Goal: Task Accomplishment & Management: Complete application form

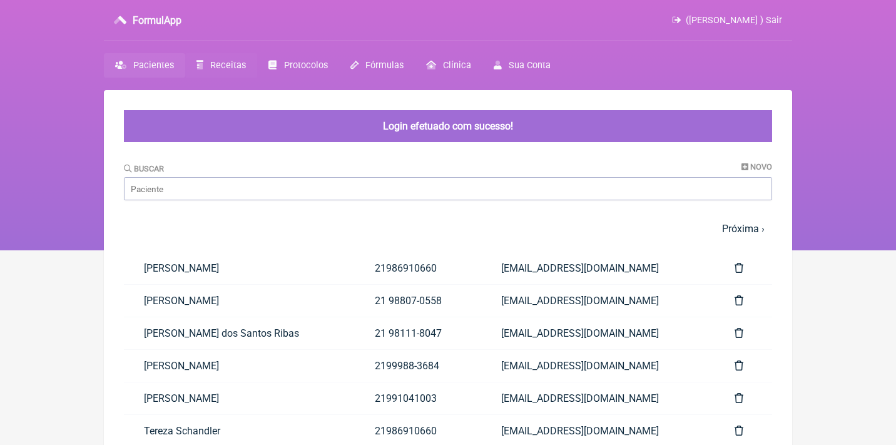
click at [228, 63] on span "Receitas" at bounding box center [228, 65] width 36 height 11
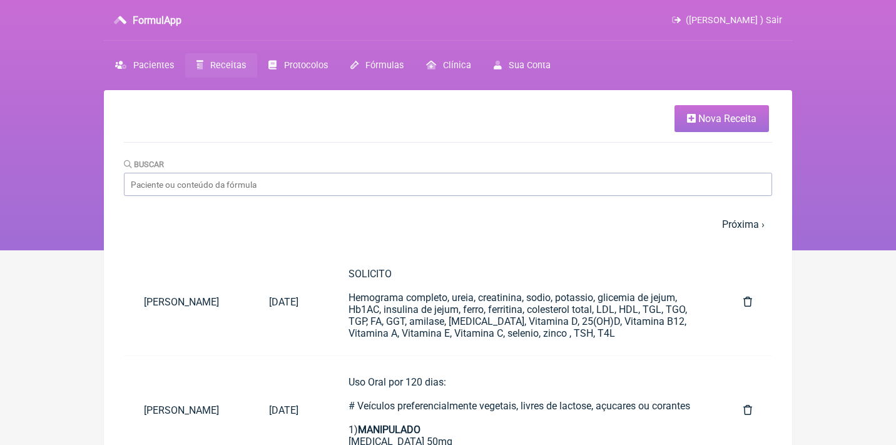
click at [225, 182] on input "Buscar" at bounding box center [448, 184] width 648 height 23
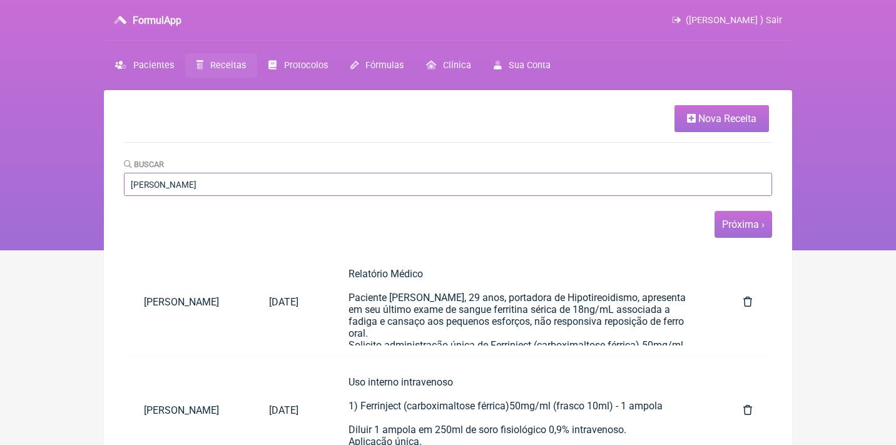
type input "[PERSON_NAME]"
click at [732, 221] on link "Próxima ›" at bounding box center [743, 224] width 43 height 12
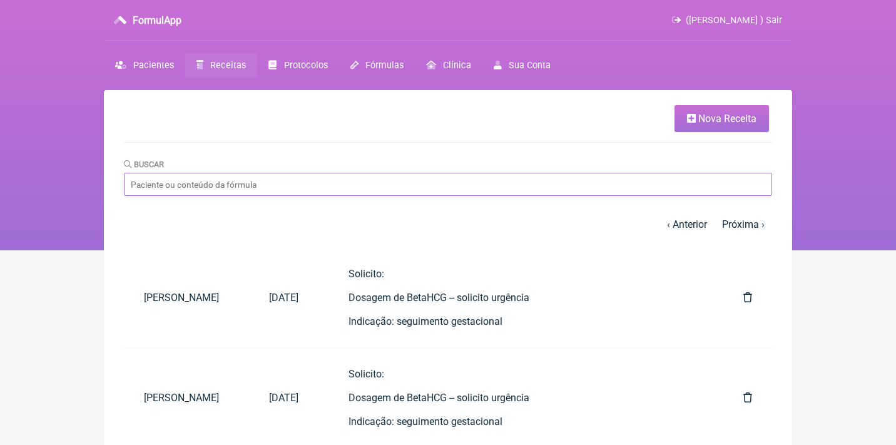
click at [189, 195] on input "Buscar" at bounding box center [448, 184] width 648 height 23
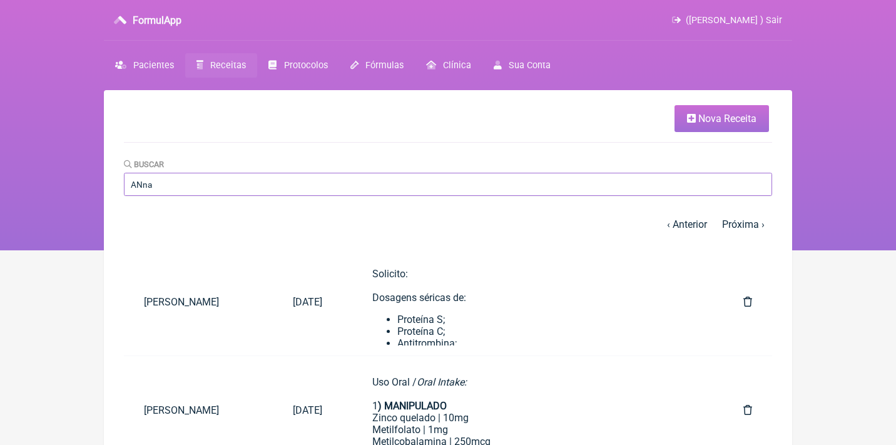
scroll to position [476, 0]
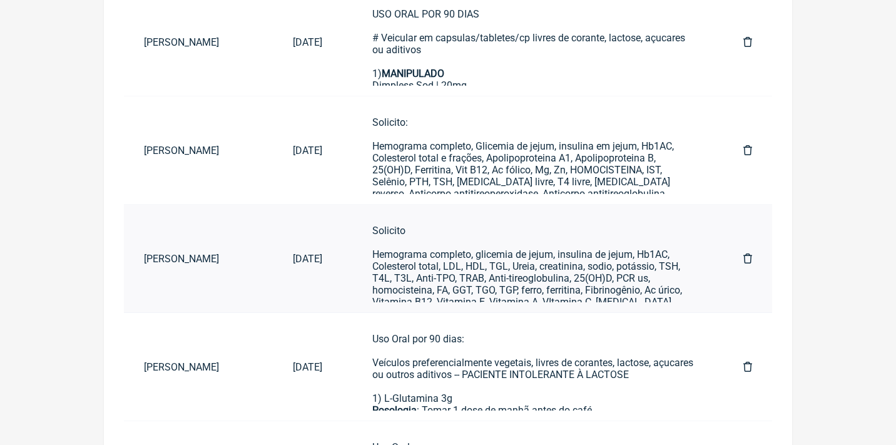
type input "ANna"
click at [424, 255] on div "Solicito Hemograma completo, glicemia de jejum, insulina de jejum, Hb1AC, Coles…" at bounding box center [532, 278] width 321 height 107
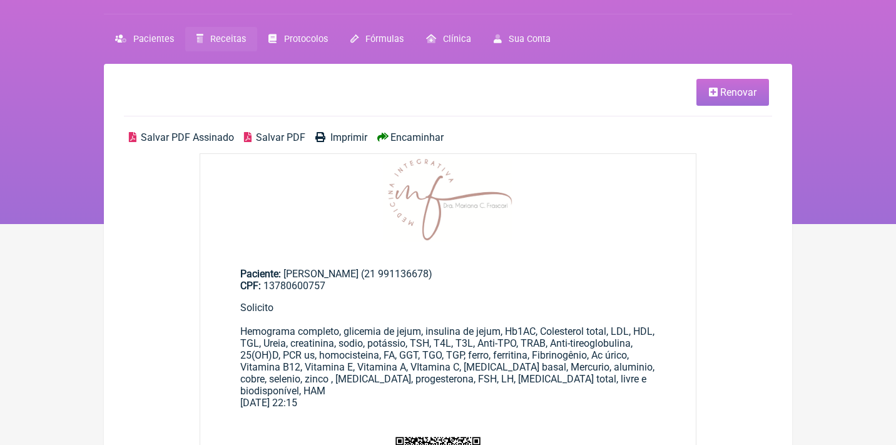
scroll to position [27, 0]
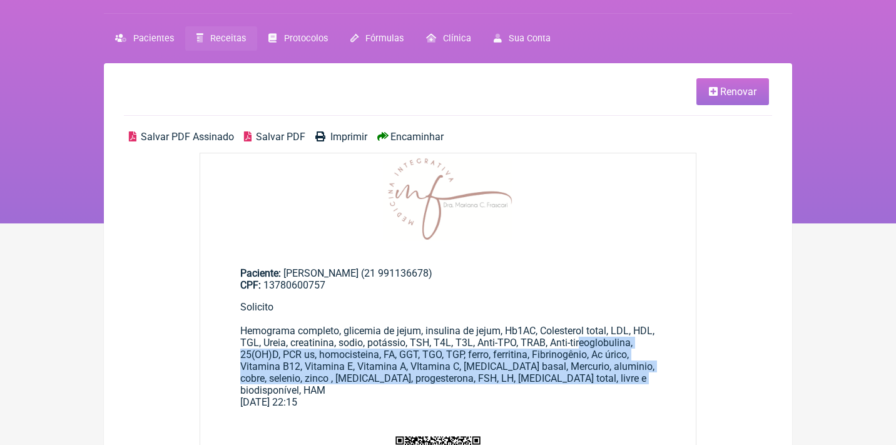
drag, startPoint x: 355, startPoint y: 384, endPoint x: 250, endPoint y: 340, distance: 114.5
click at [252, 349] on div "Solicito Hemograma completo, glicemia de jejum, insulina de jejum, Hb1AC, Coles…" at bounding box center [448, 348] width 416 height 95
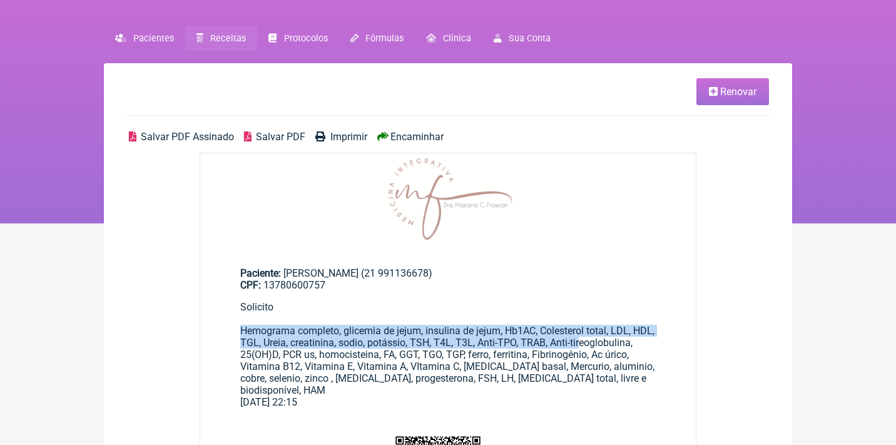
drag, startPoint x: 250, startPoint y: 340, endPoint x: 237, endPoint y: 325, distance: 20.0
click at [237, 324] on main "Paciente: Anna Carolina Feldman (21 991136678) CPF: 13780600757 Solicito Hemogr…" at bounding box center [448, 332] width 496 height 171
click at [317, 356] on div "Solicito Hemograma completo, glicemia de jejum, insulina de jejum, Hb1AC, Coles…" at bounding box center [448, 348] width 416 height 95
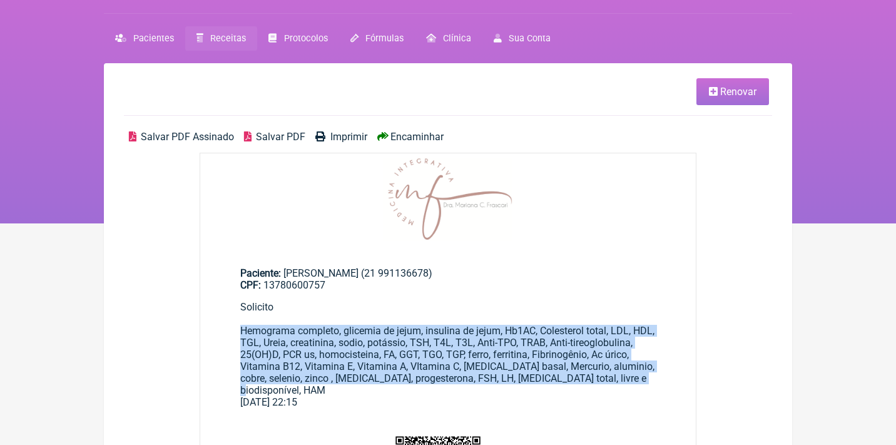
drag, startPoint x: 359, startPoint y: 385, endPoint x: 227, endPoint y: 325, distance: 144.8
click at [227, 325] on main "Paciente: Anna Carolina Feldman (21 991136678) CPF: 13780600757 Solicito Hemogr…" at bounding box center [448, 332] width 496 height 171
copy div "Hemograma completo, glicemia de jejum, insulina de jejum, Hb1AC, Colesterol tot…"
click at [232, 38] on span "Receitas" at bounding box center [228, 38] width 36 height 11
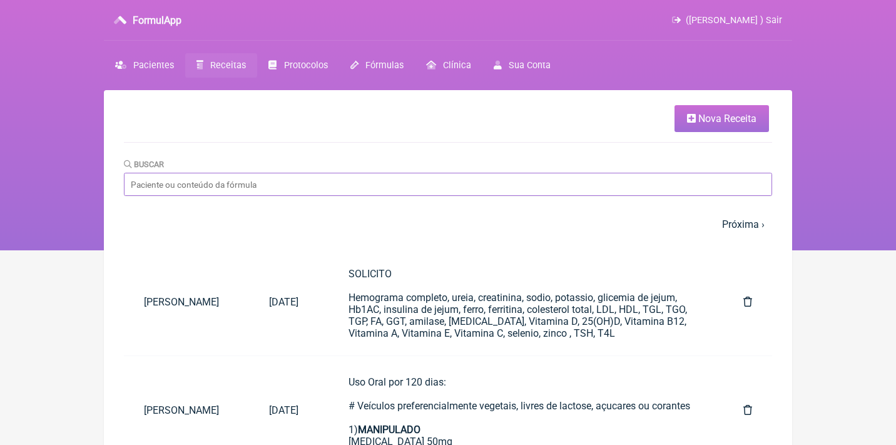
click at [278, 174] on input "Buscar" at bounding box center [448, 184] width 648 height 23
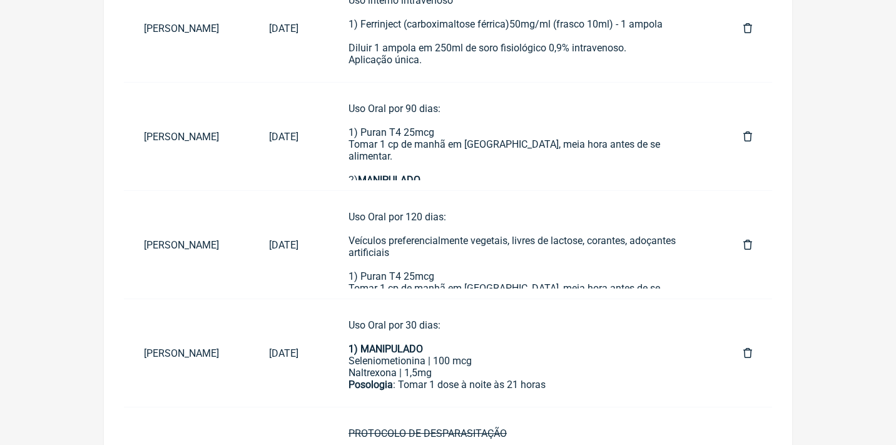
scroll to position [382, 0]
type input "Ana Julia"
click at [319, 44] on td "23/10/2024" at bounding box center [283, 28] width 69 height 108
click at [381, 51] on div "Uso interno intravenoso 1) Ferrinject (carboximaltose férrica)50mg/ml (frasco 1…" at bounding box center [521, 35] width 345 height 83
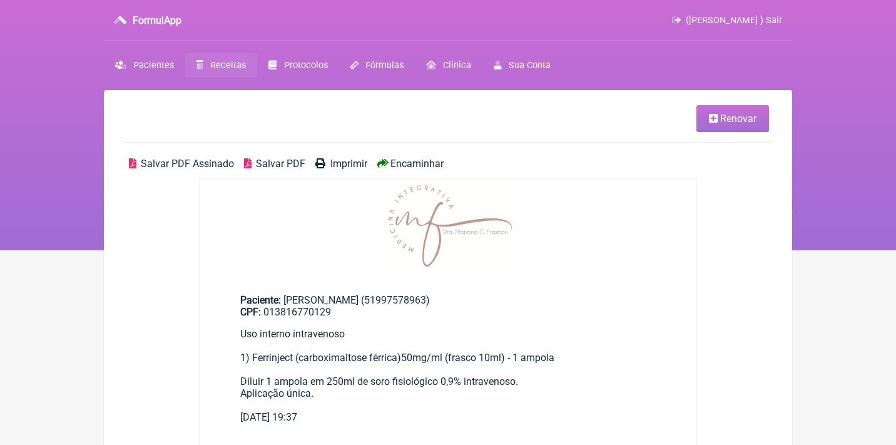
scroll to position [27, 0]
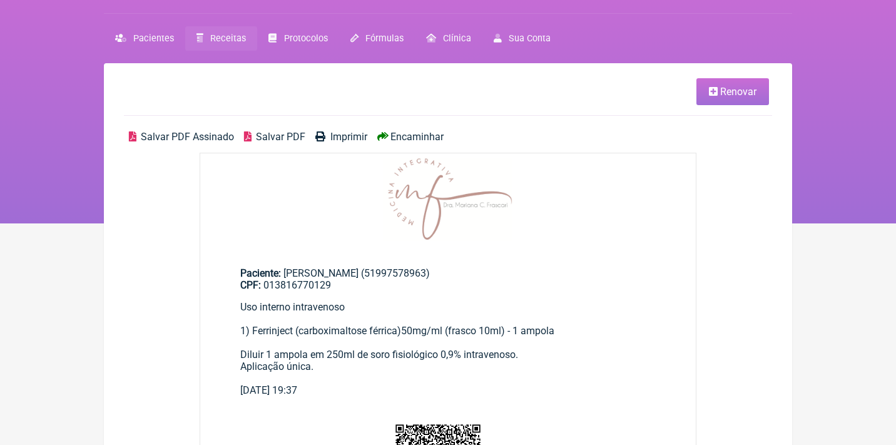
click at [710, 99] on link "Renovar" at bounding box center [733, 91] width 73 height 27
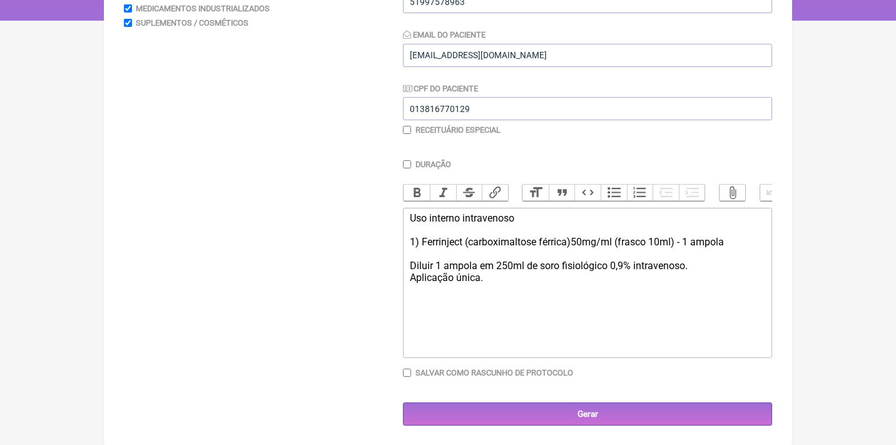
scroll to position [229, 0]
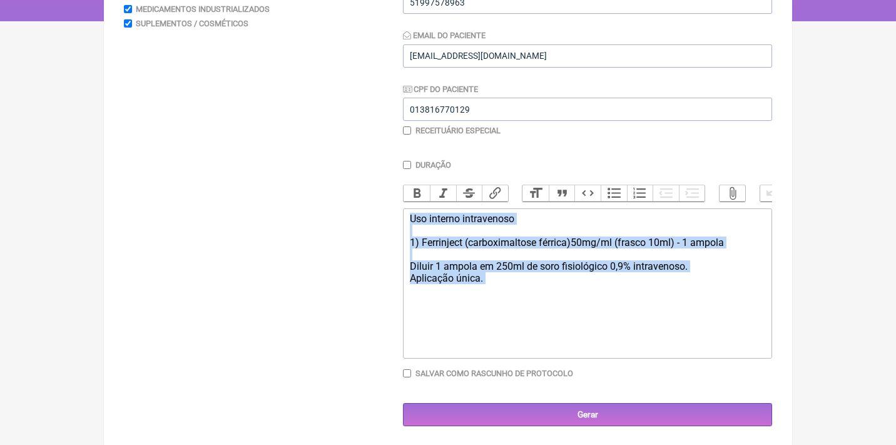
drag, startPoint x: 520, startPoint y: 293, endPoint x: 379, endPoint y: 200, distance: 169.1
click at [378, 200] on form "Buscar Protocolos Formulas Medicamentos Industrializados Suplementos / Cosmétic…" at bounding box center [448, 174] width 648 height 504
type trix-editor "<div>Uso interno intravenoso<br><br>1) Ferrinject (carboximaltose férrica)50mg/…"
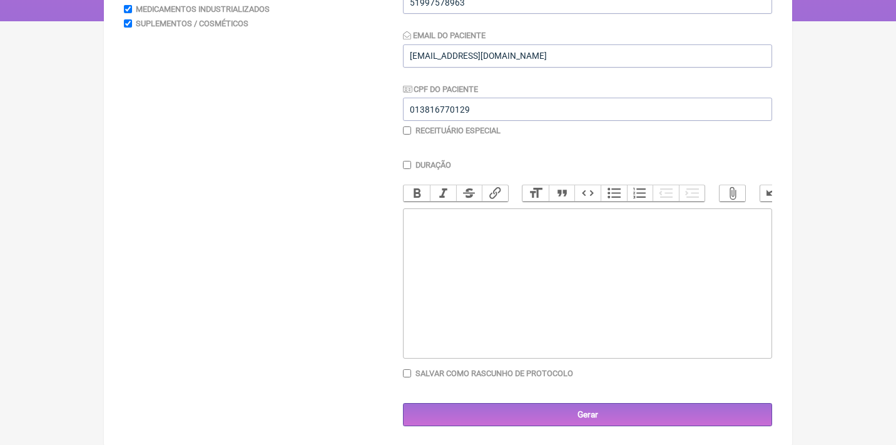
paste trix-editor "<div>Hemograma completo, glicemia de jejum, insulina de jejum, Hb1AC, Colestero…"
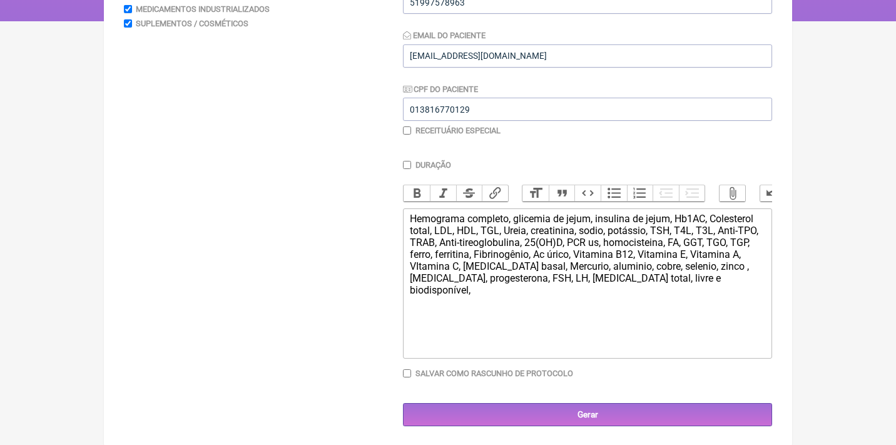
click at [404, 218] on trix-editor "Hemograma completo, glicemia de jejum, insulina de jejum, Hb1AC, Colesterol tot…" at bounding box center [587, 283] width 369 height 150
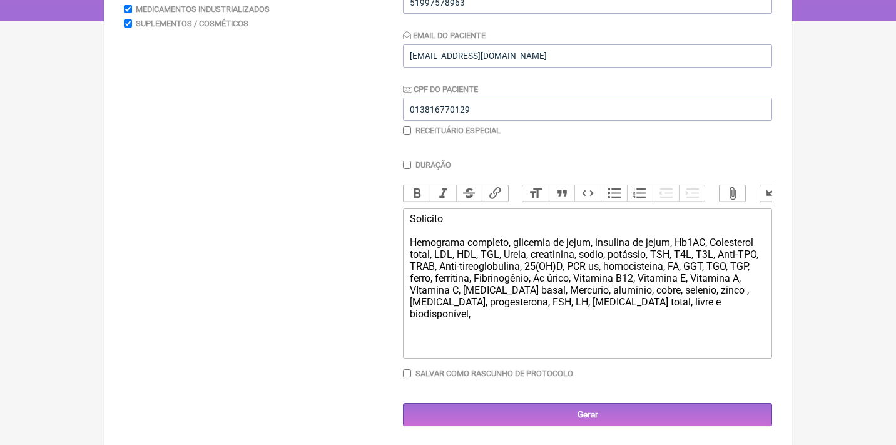
click at [499, 306] on div "Solicito Hemograma completo, glicemia de jejum, insulina de jejum, Hb1AC, Coles…" at bounding box center [587, 266] width 355 height 107
type trix-editor "<div>Solicito<br><br>Hemograma completo, glicemia de jejum, insulina de jejum, …"
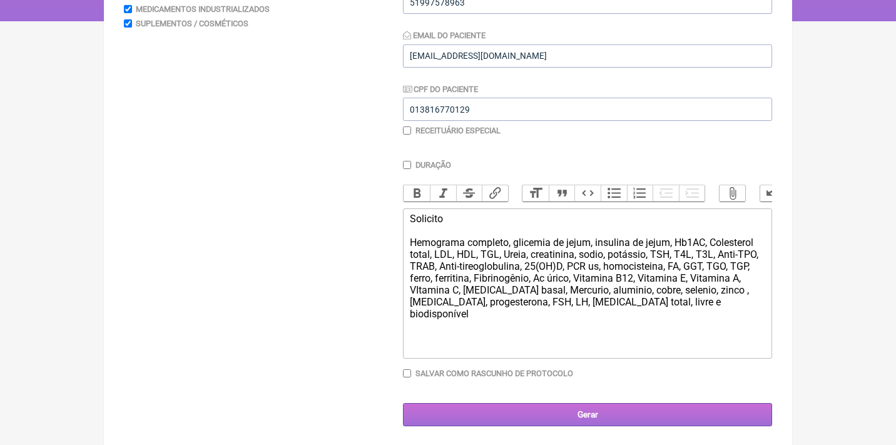
click at [546, 417] on input "Gerar" at bounding box center [587, 414] width 369 height 23
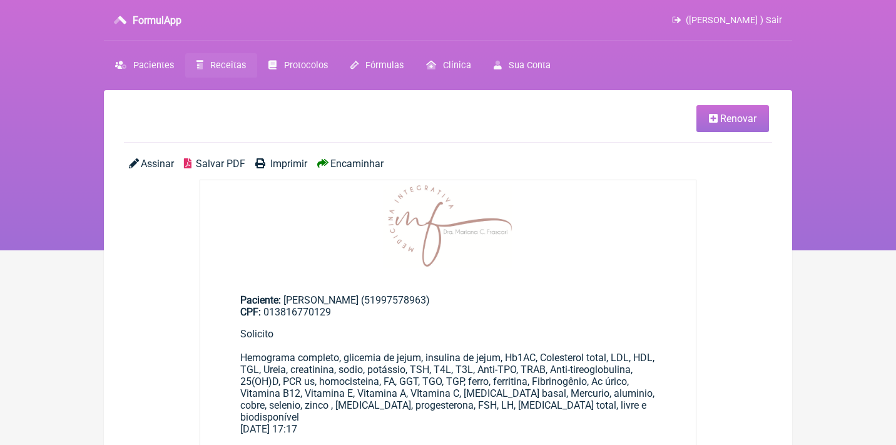
click at [151, 163] on span "Assinar" at bounding box center [157, 164] width 33 height 12
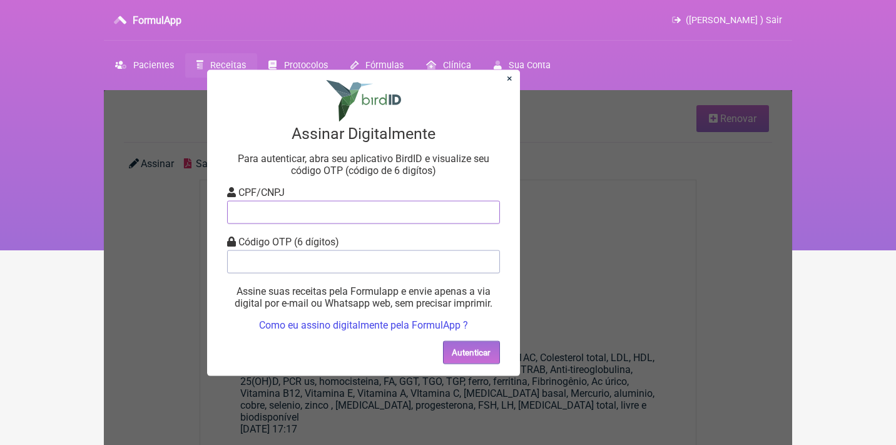
click at [275, 217] on input "tel" at bounding box center [363, 211] width 273 height 23
type input "12805451783"
click at [299, 254] on input "tel" at bounding box center [363, 261] width 273 height 23
type input "072569"
click at [473, 354] on button "Autenticar" at bounding box center [471, 351] width 57 height 23
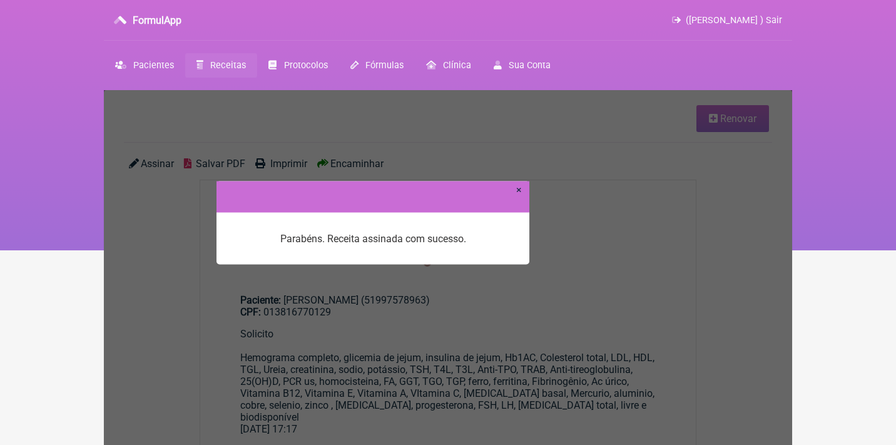
click at [519, 192] on link "×" at bounding box center [519, 189] width 6 height 12
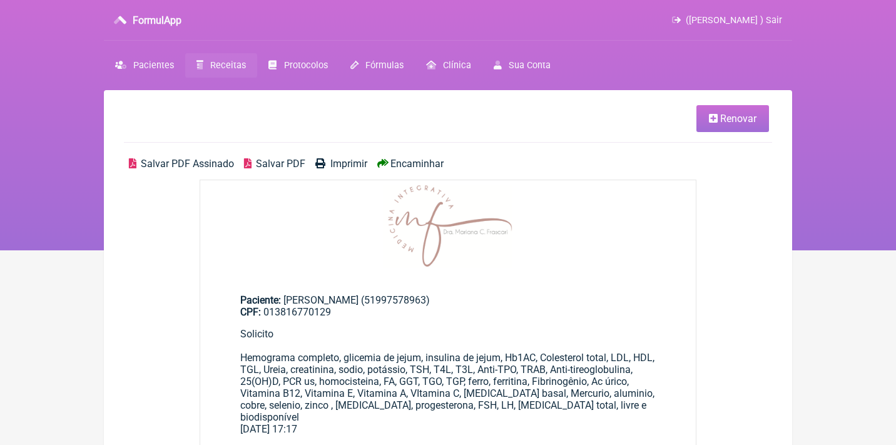
click at [407, 165] on span "Encaminhar" at bounding box center [417, 164] width 53 height 12
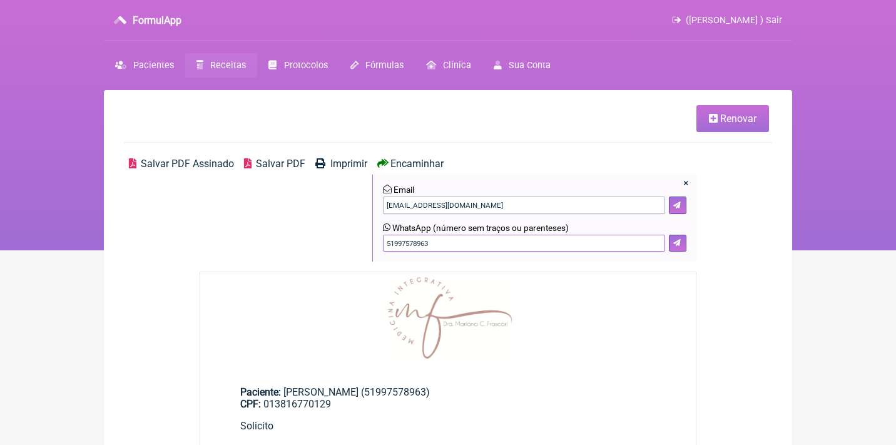
drag, startPoint x: 447, startPoint y: 238, endPoint x: 312, endPoint y: 237, distance: 135.8
click at [314, 238] on div "Salvar PDF Assinado Salvar PDF Imprimir Encaminhar × Email tekaivo@yahoo.com.br…" at bounding box center [448, 215] width 648 height 114
type input "21967005725"
click at [678, 245] on icon at bounding box center [677, 243] width 8 height 8
click at [714, 17] on span "(Mariana Frascari ) Sair" at bounding box center [734, 20] width 96 height 11
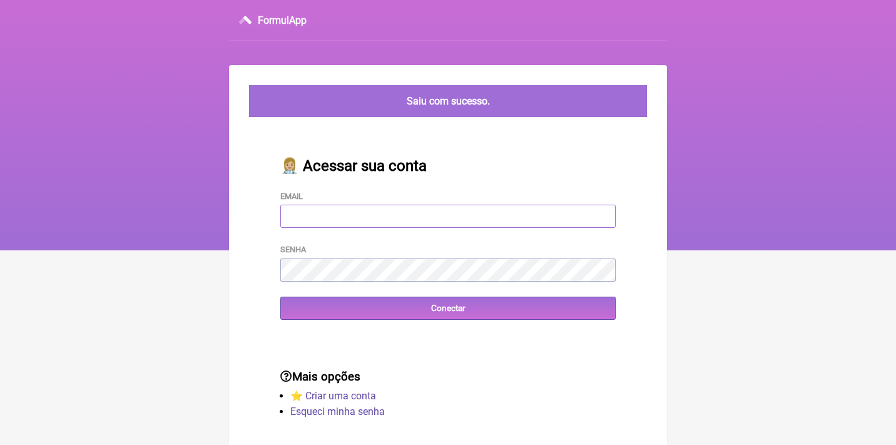
type input "[EMAIL_ADDRESS][DOMAIN_NAME]"
click at [448, 307] on input "Conectar" at bounding box center [447, 308] width 335 height 23
